Goal: Information Seeking & Learning: Learn about a topic

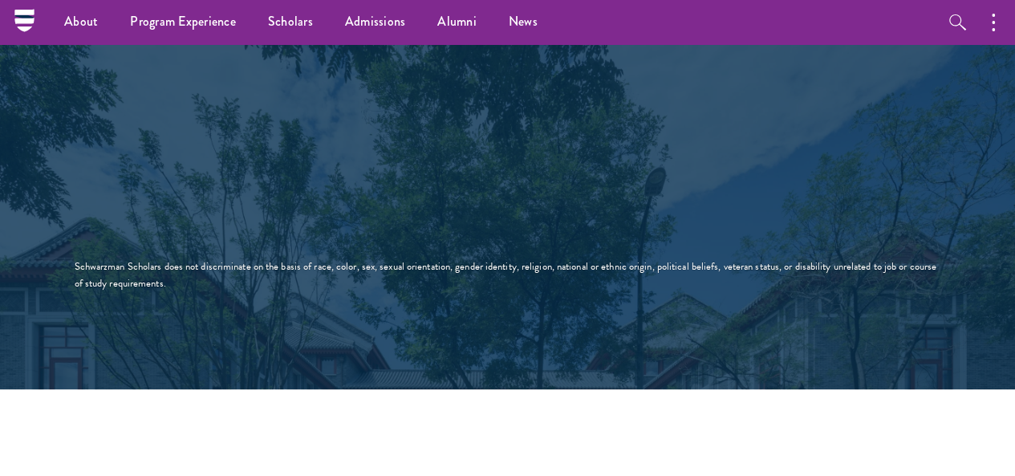
scroll to position [2384, 0]
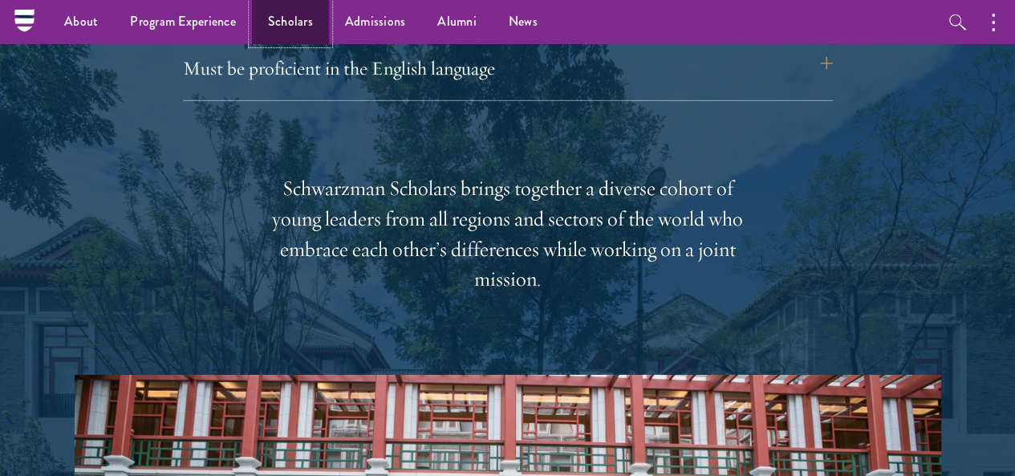
click at [282, 18] on link "Scholars" at bounding box center [290, 22] width 77 height 44
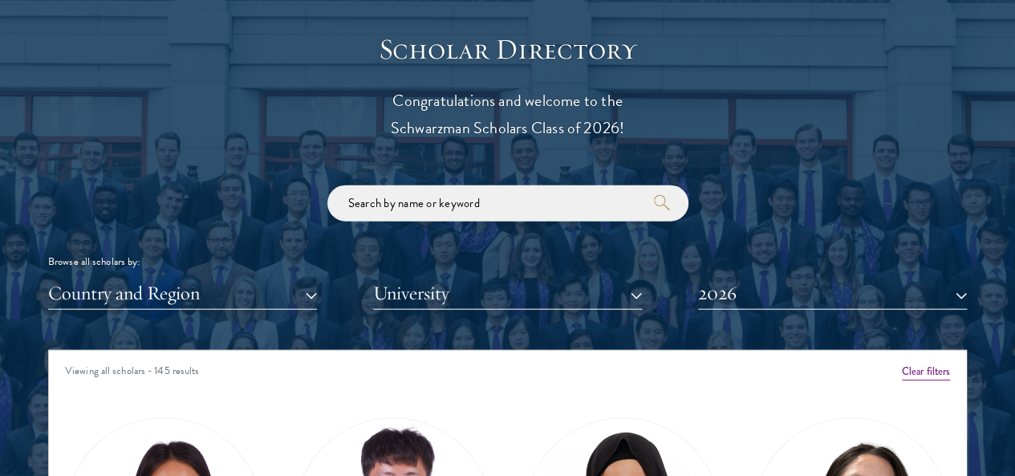
scroll to position [1743, 0]
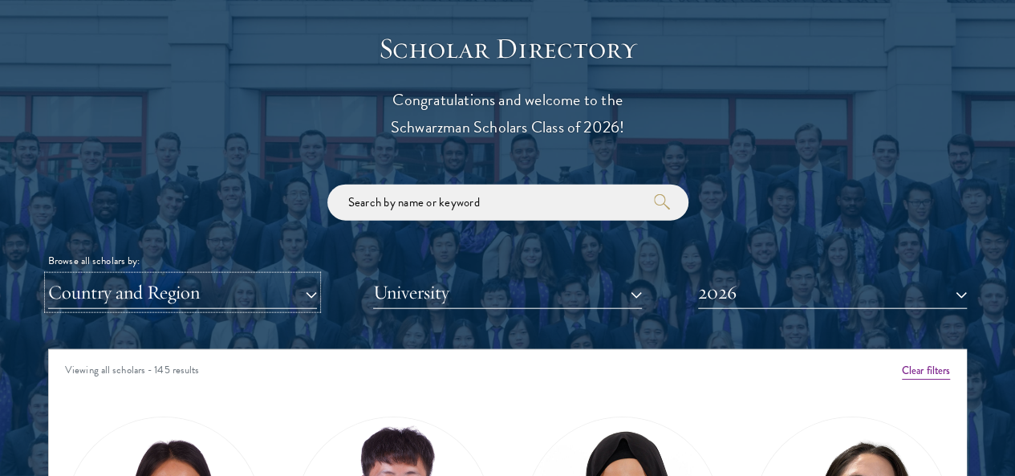
click at [292, 276] on button "Country and Region" at bounding box center [182, 292] width 269 height 33
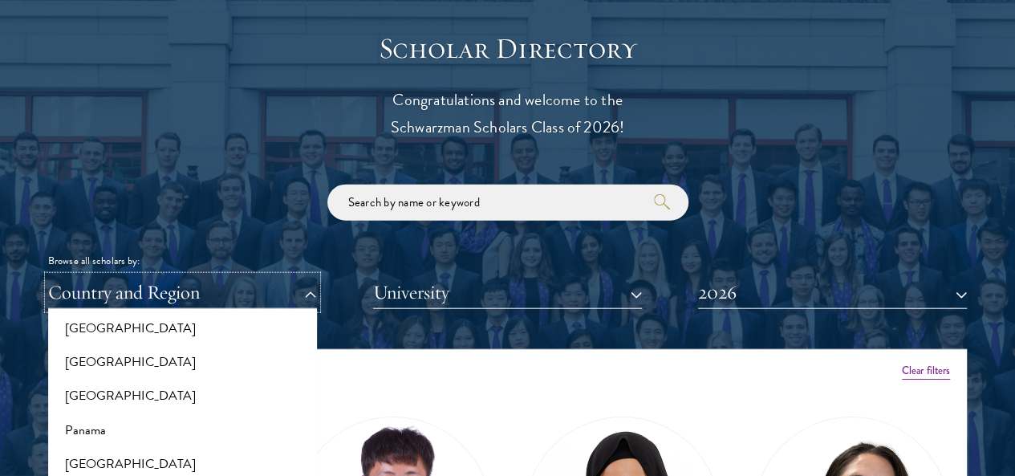
scroll to position [2337, 0]
click at [152, 346] on button "[GEOGRAPHIC_DATA]" at bounding box center [182, 363] width 259 height 34
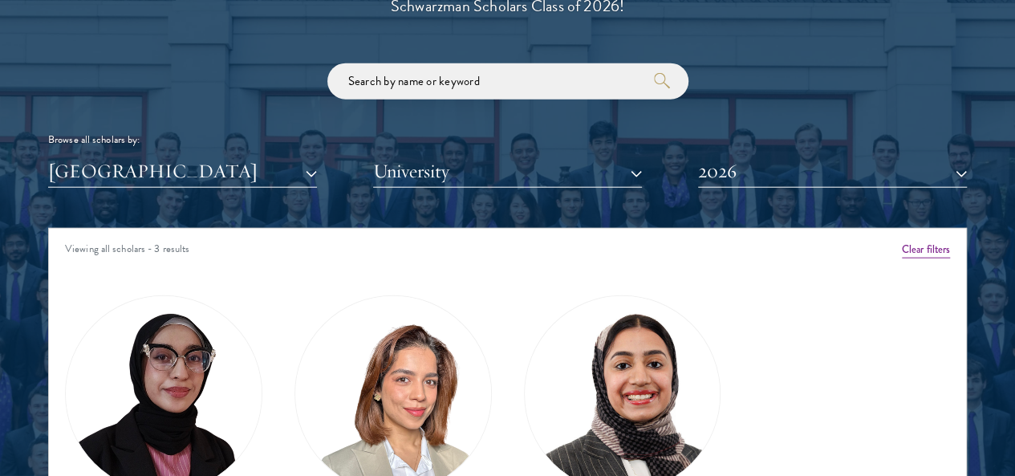
scroll to position [1866, 0]
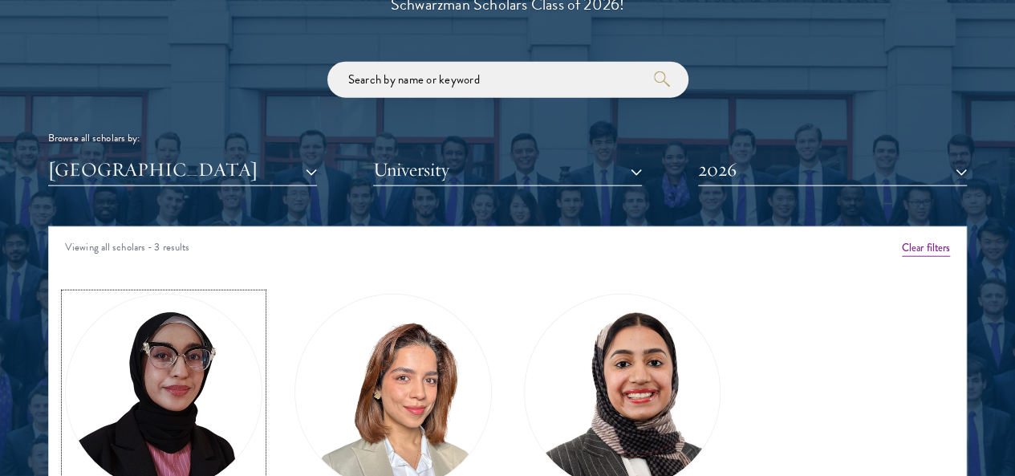
click at [179, 381] on link "Bree Javed Class of [DATE] - [DATE] [GEOGRAPHIC_DATA] - [GEOGRAPHIC_DATA] View …" at bounding box center [163, 437] width 197 height 286
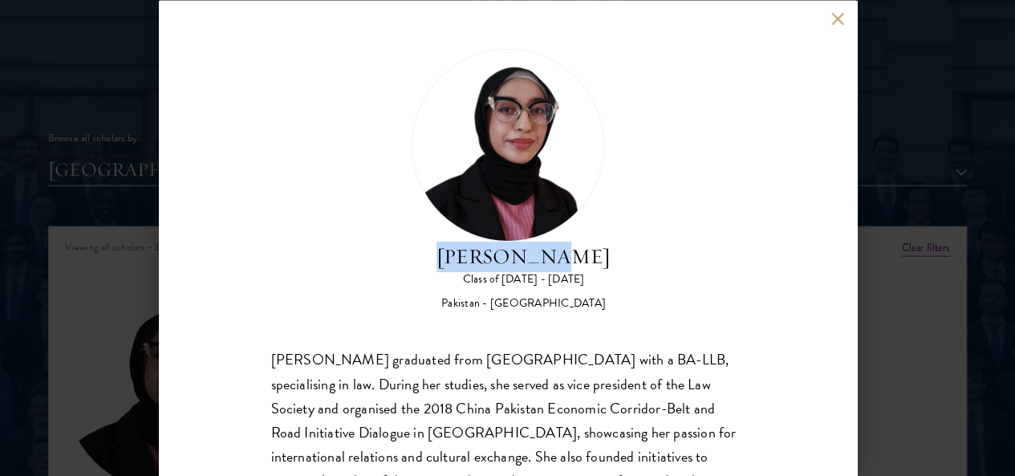
drag, startPoint x: 497, startPoint y: 120, endPoint x: 654, endPoint y: 121, distance: 156.4
click at [654, 121] on div "Bree Javed Class of [DATE] - [DATE] [GEOGRAPHIC_DATA] - [GEOGRAPHIC_DATA]" at bounding box center [507, 179] width 473 height 263
copy h2 "[PERSON_NAME]"
click at [679, 210] on div "Bree Javed Class of [DATE] - [DATE] [GEOGRAPHIC_DATA] - [GEOGRAPHIC_DATA]" at bounding box center [507, 179] width 473 height 263
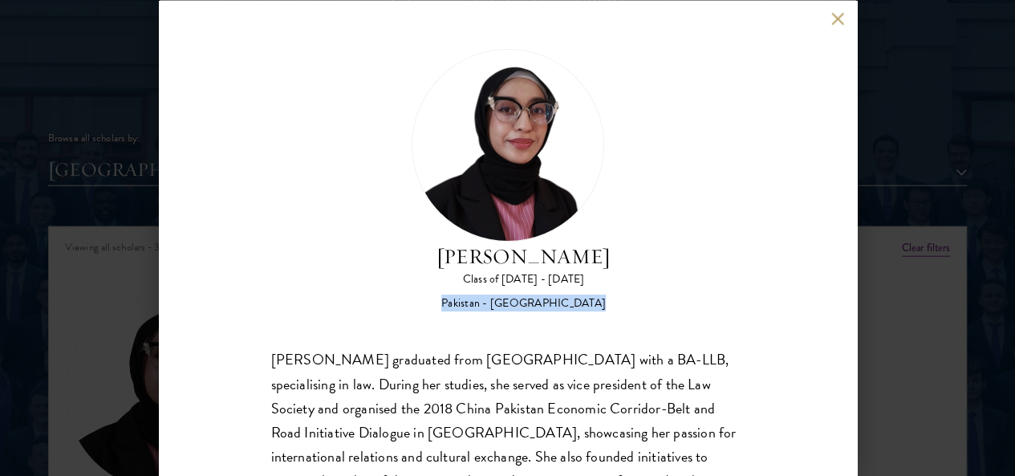
drag, startPoint x: 494, startPoint y: 171, endPoint x: 692, endPoint y: 185, distance: 197.8
click at [692, 185] on div "Bree Javed Class of [DATE] - [DATE] [GEOGRAPHIC_DATA] - [GEOGRAPHIC_DATA]" at bounding box center [507, 179] width 473 height 263
copy div "Pakistan - [GEOGRAPHIC_DATA]"
click at [619, 241] on div "Bree Javed Class of [DATE] - [DATE] [GEOGRAPHIC_DATA] - [GEOGRAPHIC_DATA] [PERS…" at bounding box center [507, 318] width 473 height 540
click at [838, 20] on button at bounding box center [838, 19] width 14 height 14
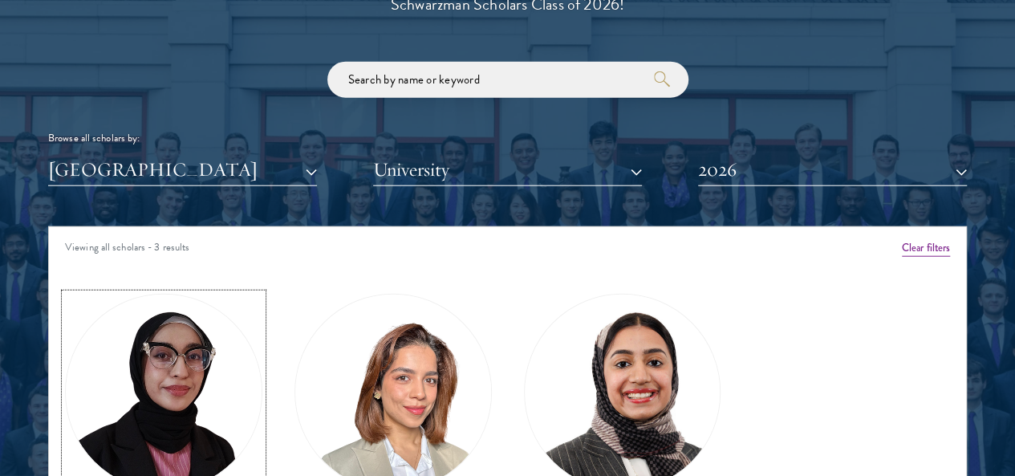
scroll to position [1871, 0]
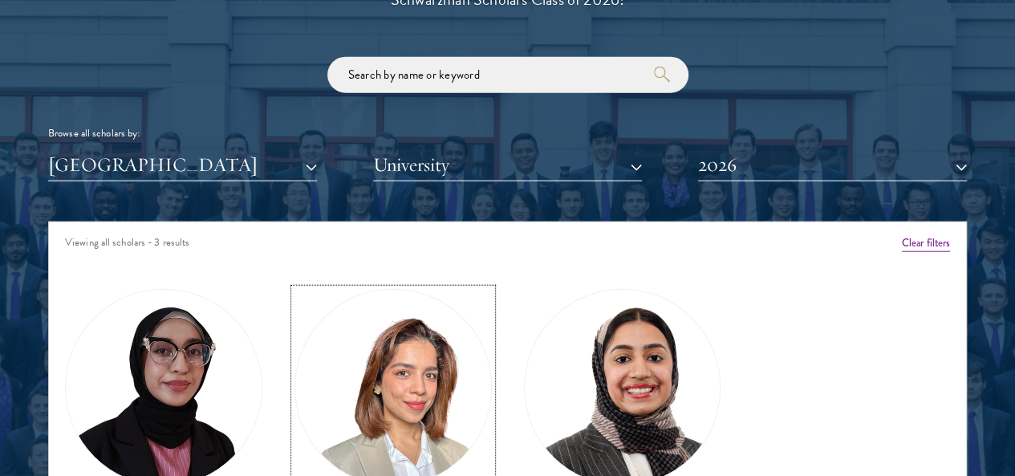
click at [364, 363] on img at bounding box center [393, 388] width 196 height 196
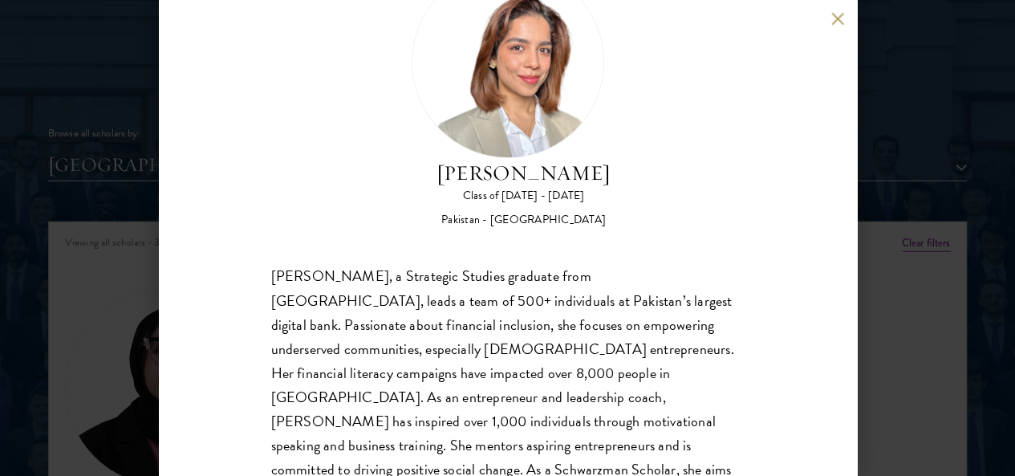
scroll to position [140, 0]
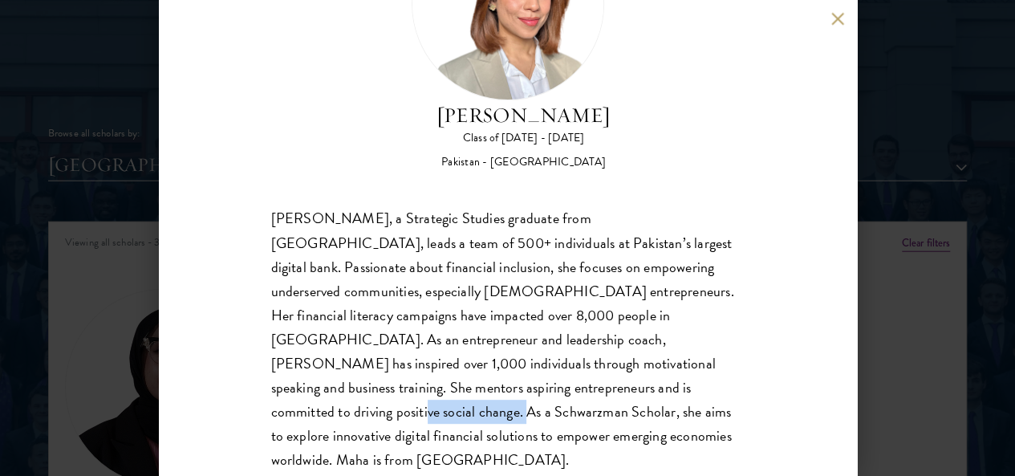
drag, startPoint x: 352, startPoint y: 368, endPoint x: 476, endPoint y: 369, distance: 123.5
click at [476, 369] on div "[PERSON_NAME], a Strategic Studies graduate from [GEOGRAPHIC_DATA], leads a tea…" at bounding box center [507, 340] width 473 height 266
copy div "Schwarzman Scholar"
click at [576, 224] on div "[PERSON_NAME], a Strategic Studies graduate from [GEOGRAPHIC_DATA], leads a tea…" at bounding box center [507, 340] width 473 height 266
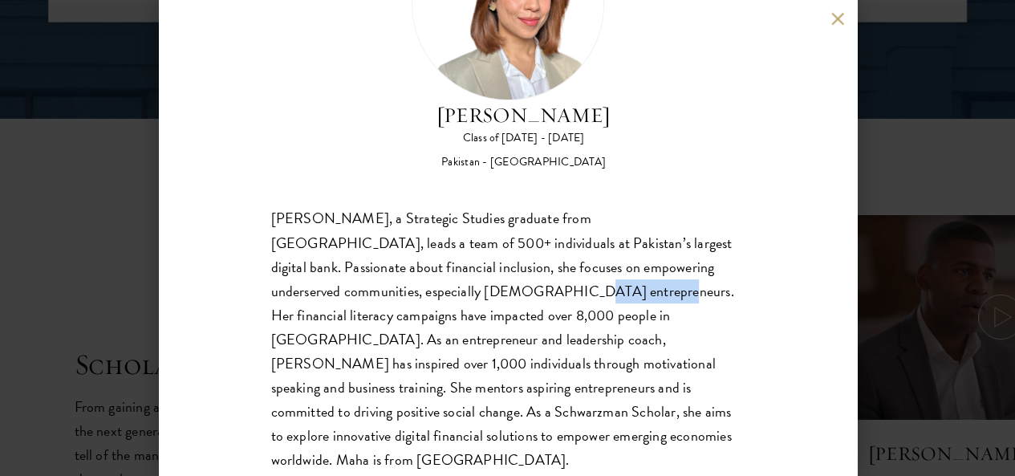
scroll to position [2561, 0]
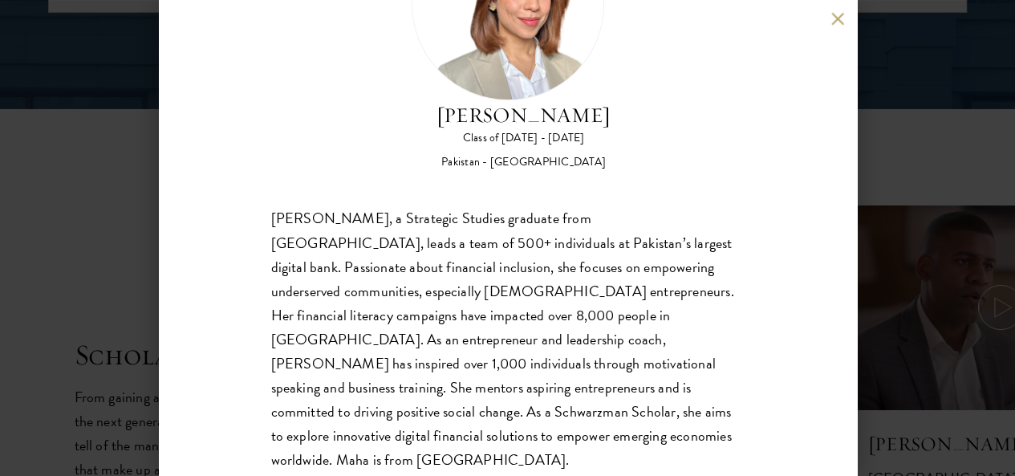
click at [794, 261] on div "[PERSON_NAME] Class of [DATE] - [DATE] Pakistan - [GEOGRAPHIC_DATA] [PERSON_NAM…" at bounding box center [508, 238] width 698 height 476
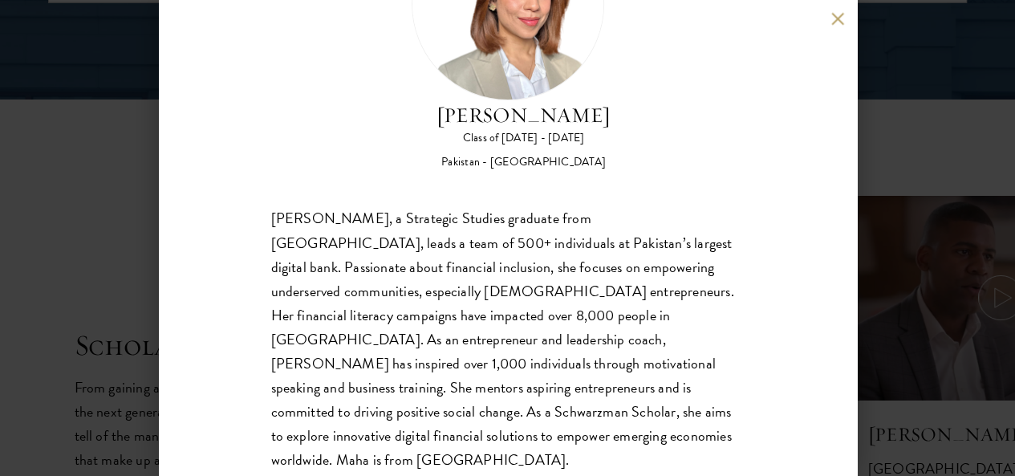
scroll to position [2571, 0]
click at [834, 24] on button at bounding box center [838, 19] width 14 height 14
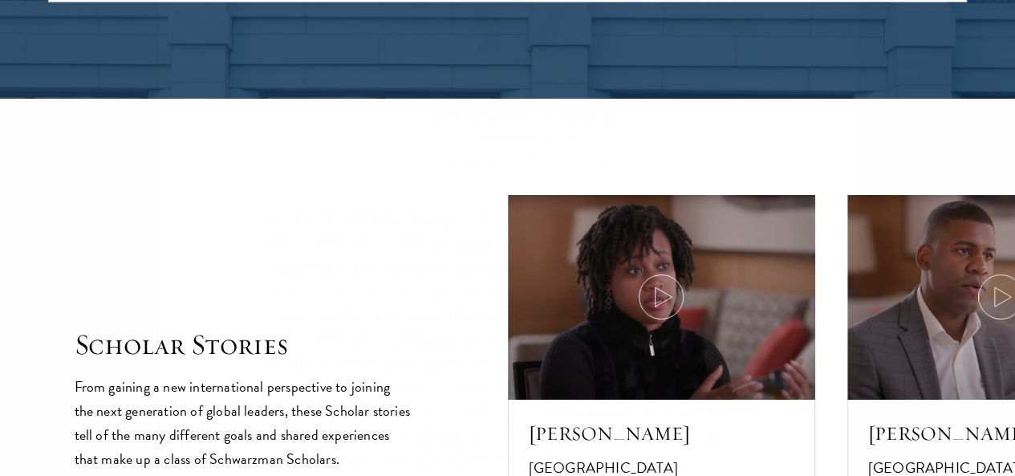
scroll to position [2007, 0]
